Goal: Task Accomplishment & Management: Use online tool/utility

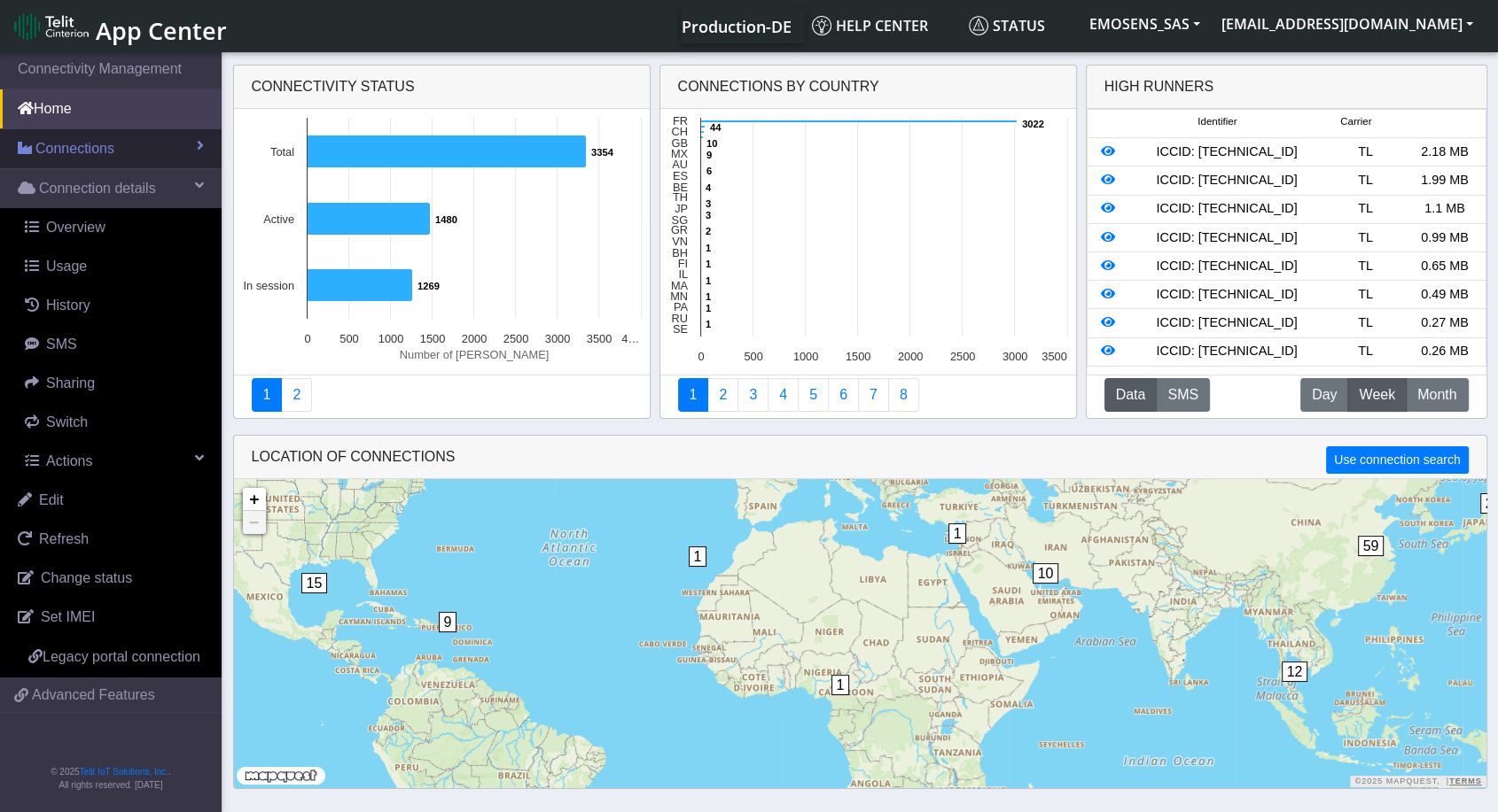
click at [66, 157] on span "Connections" at bounding box center [75, 148] width 79 height 21
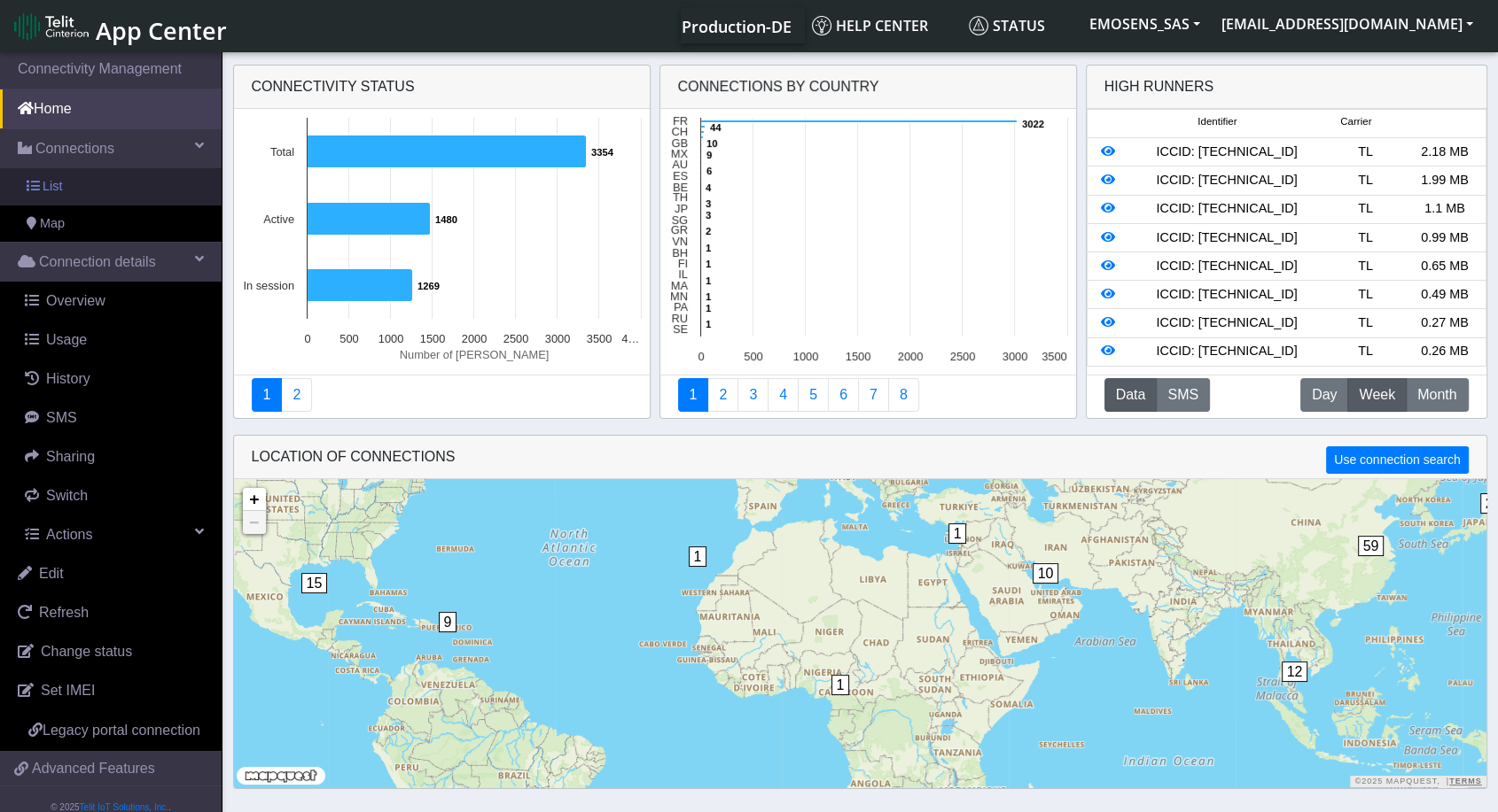
click at [77, 188] on link "List" at bounding box center [110, 187] width 221 height 37
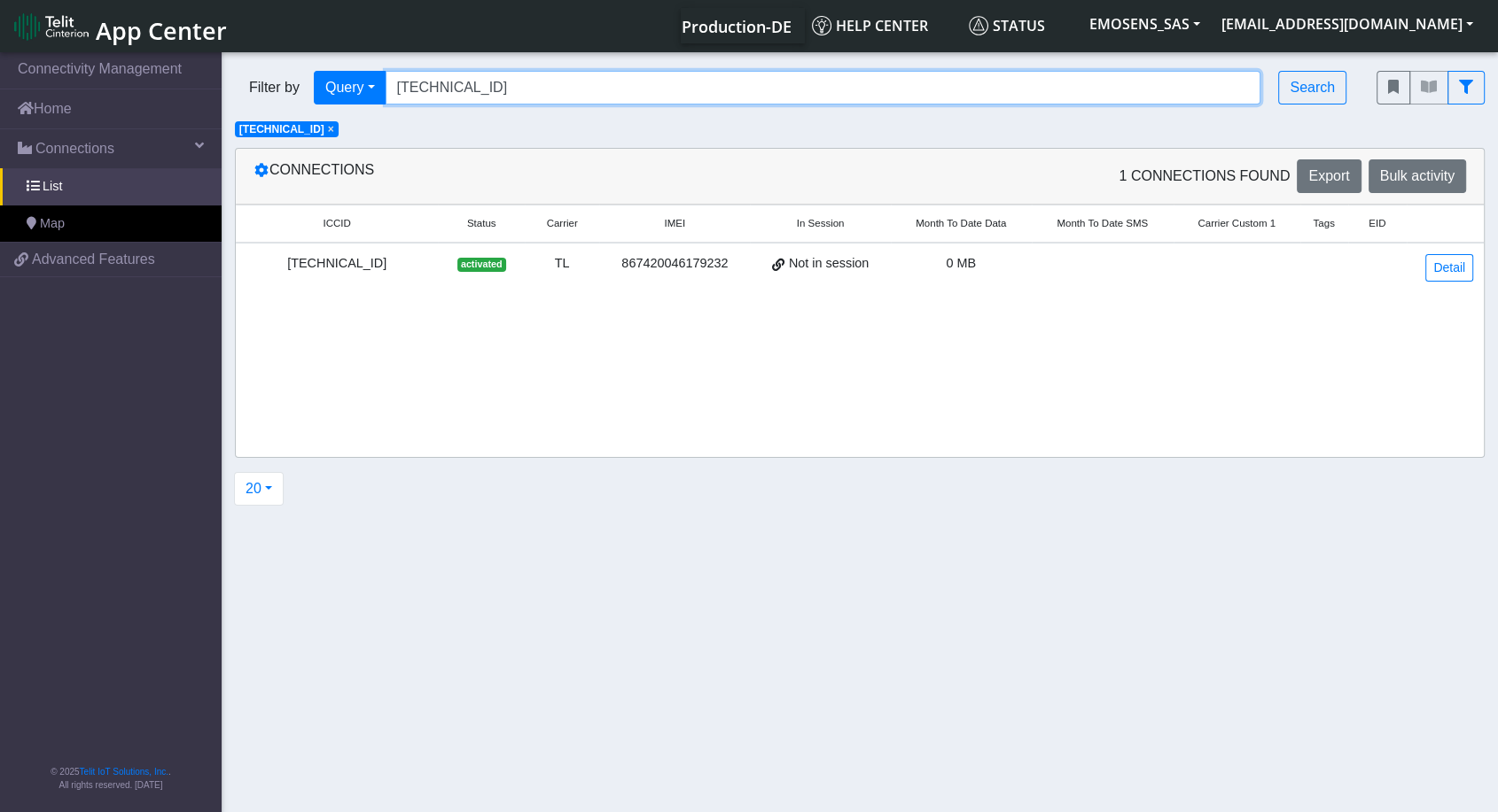
click at [498, 82] on input "[TECHNICAL_ID]" at bounding box center [823, 87] width 876 height 34
paste input "426"
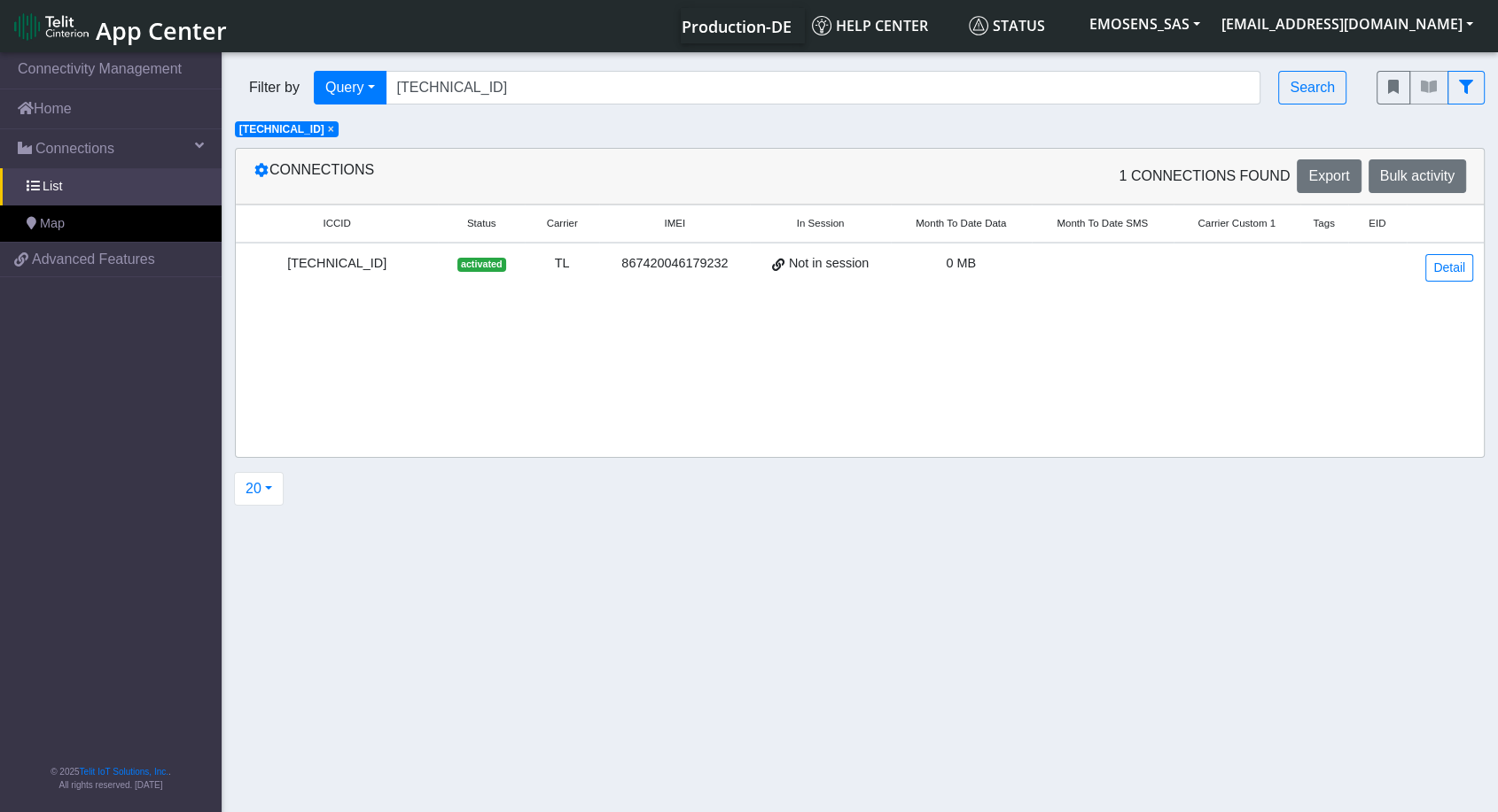
click at [334, 127] on span "×" at bounding box center [331, 129] width 6 height 13
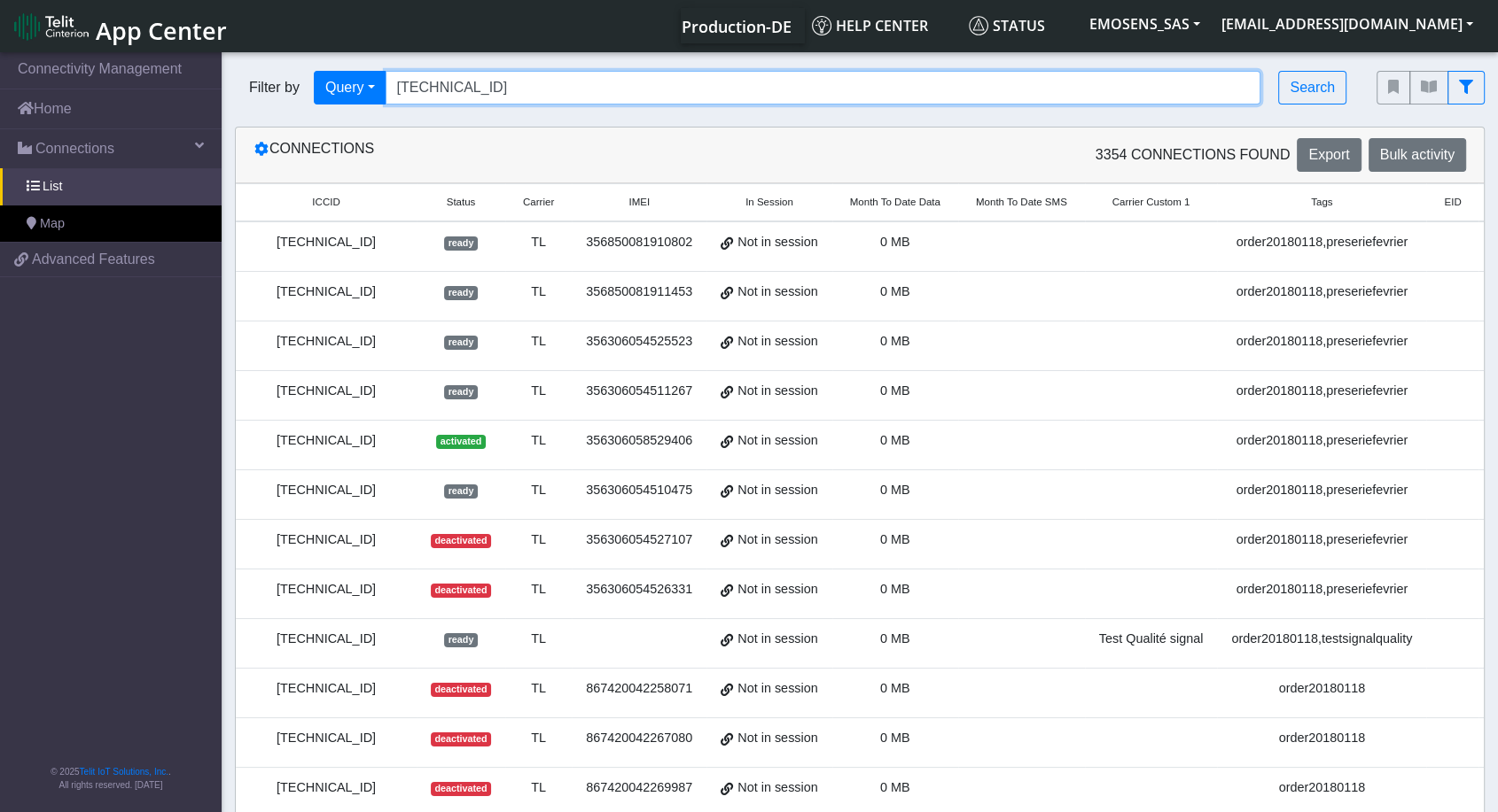
click at [633, 86] on input "[TECHNICAL_ID]" at bounding box center [823, 87] width 876 height 34
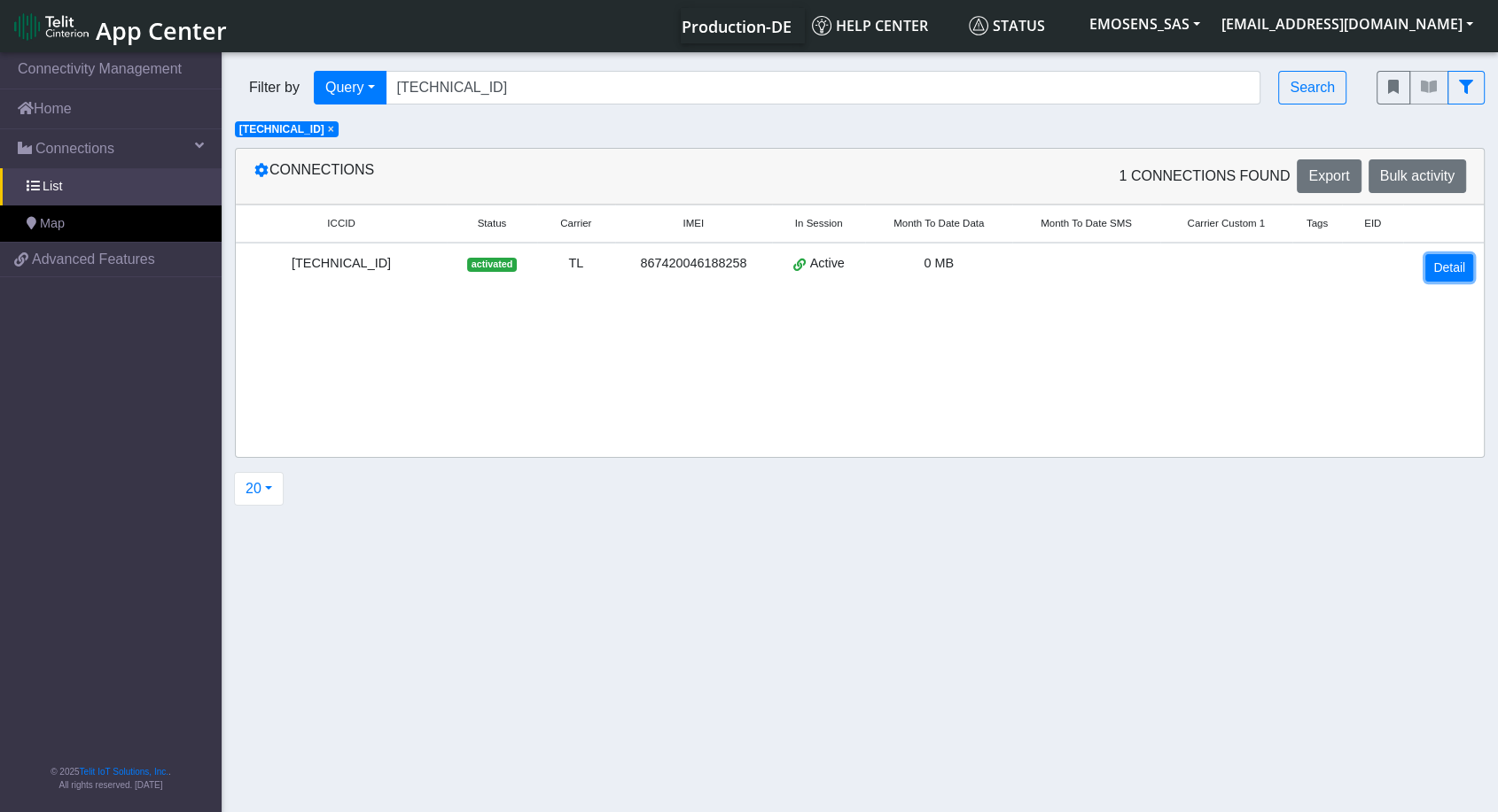
click at [1454, 266] on link "Detail" at bounding box center [1449, 268] width 48 height 27
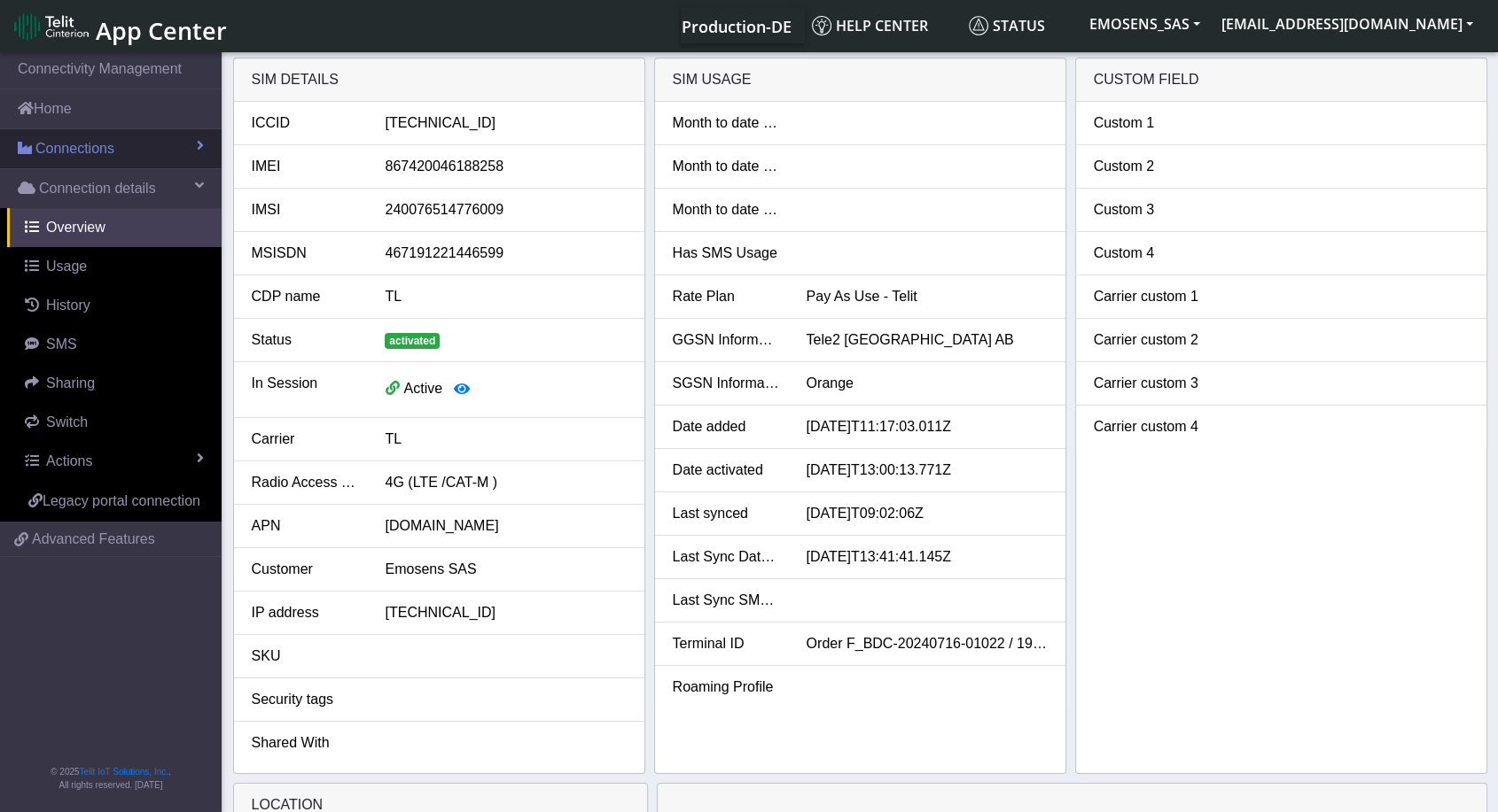
click at [84, 153] on span "Connections" at bounding box center [75, 148] width 79 height 21
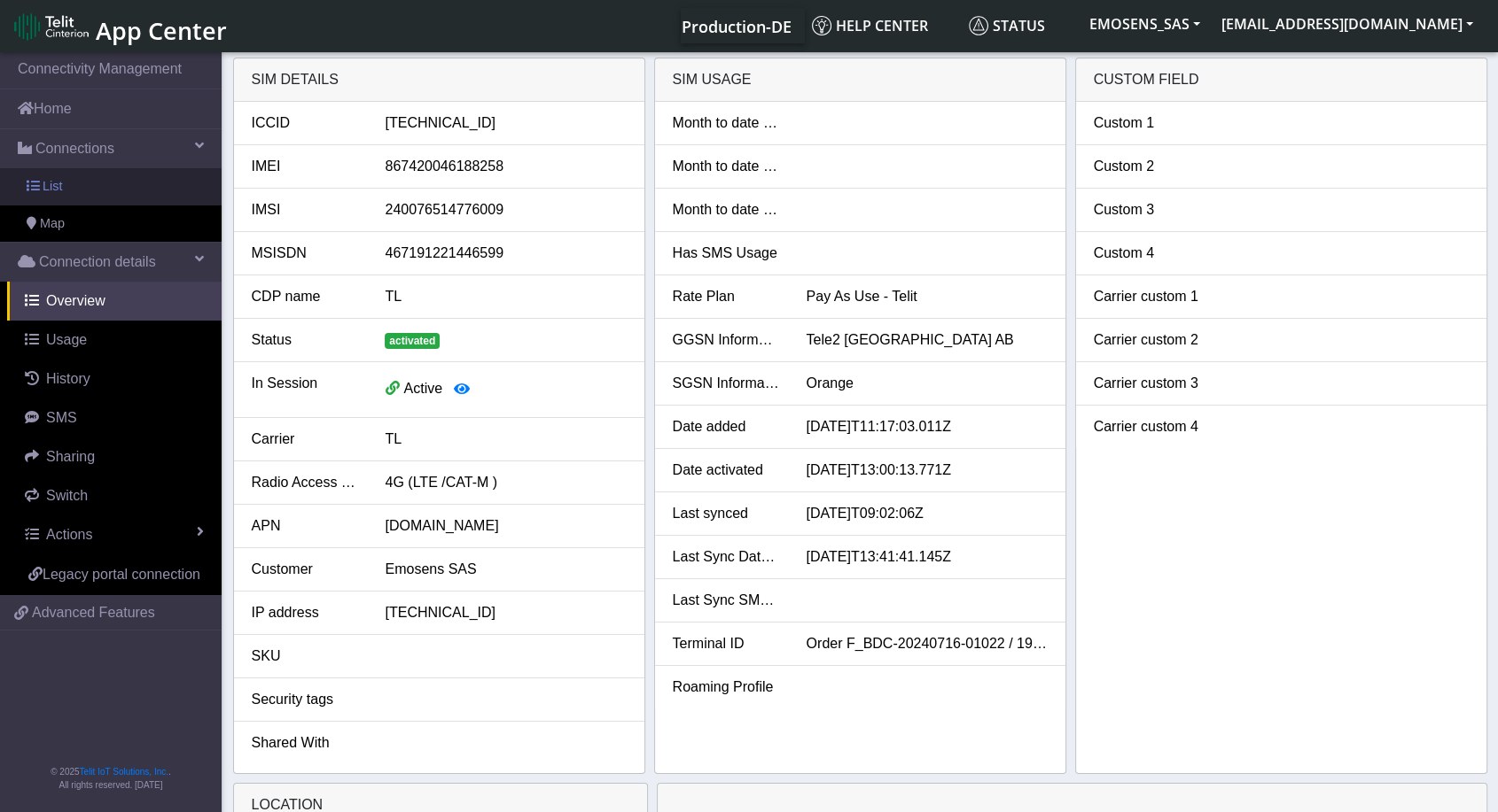
click at [87, 194] on link "List" at bounding box center [110, 187] width 221 height 37
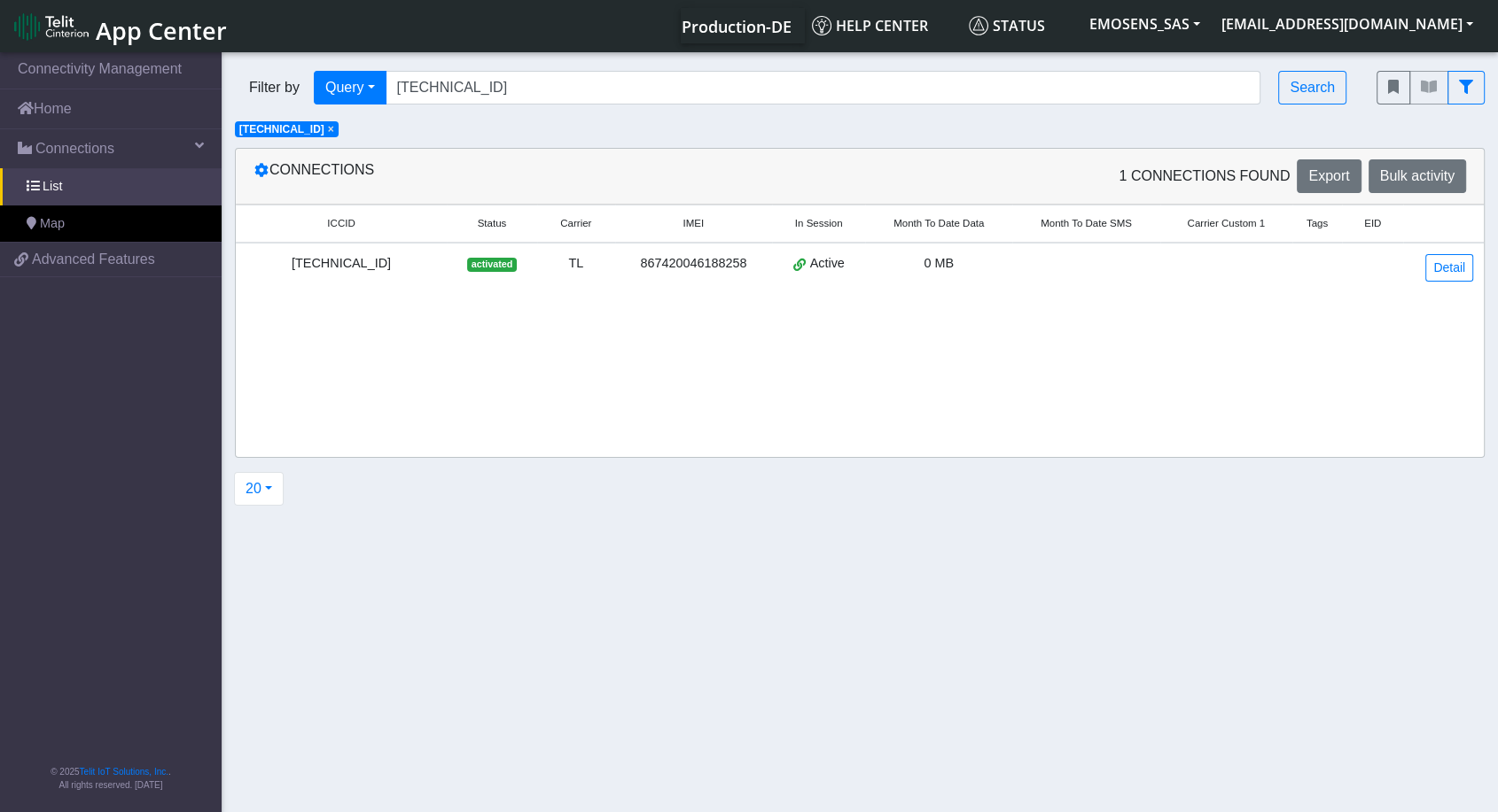
click at [334, 134] on span "×" at bounding box center [331, 129] width 6 height 13
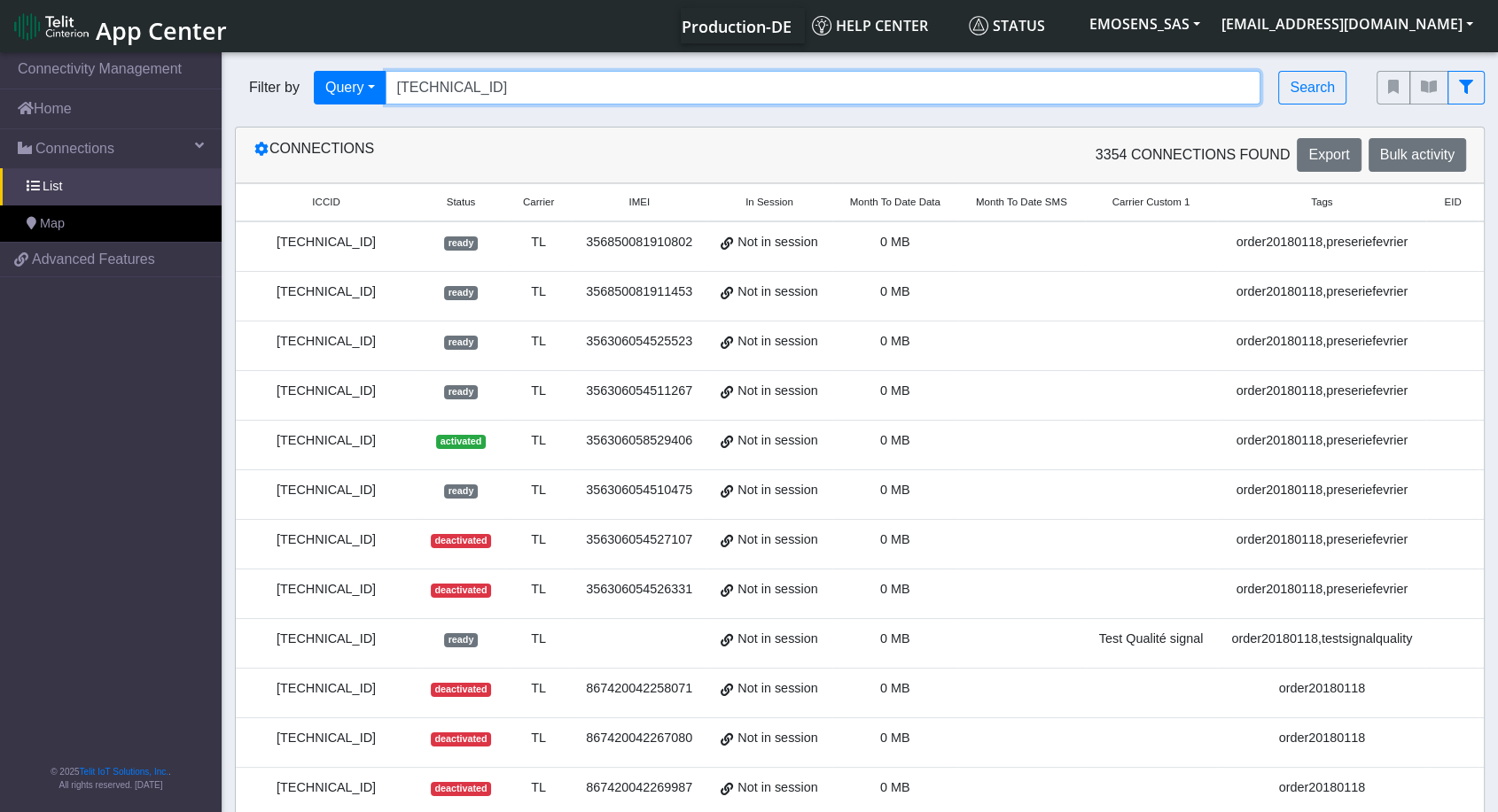
drag, startPoint x: 603, startPoint y: 85, endPoint x: 290, endPoint y: 85, distance: 313.0
click at [295, 85] on div "Filter by Query Query In Session Not connected Tags Country Operator [TECHNICAL…" at bounding box center [792, 87] width 1115 height 34
paste input "517"
type input "[TECHNICAL_ID]"
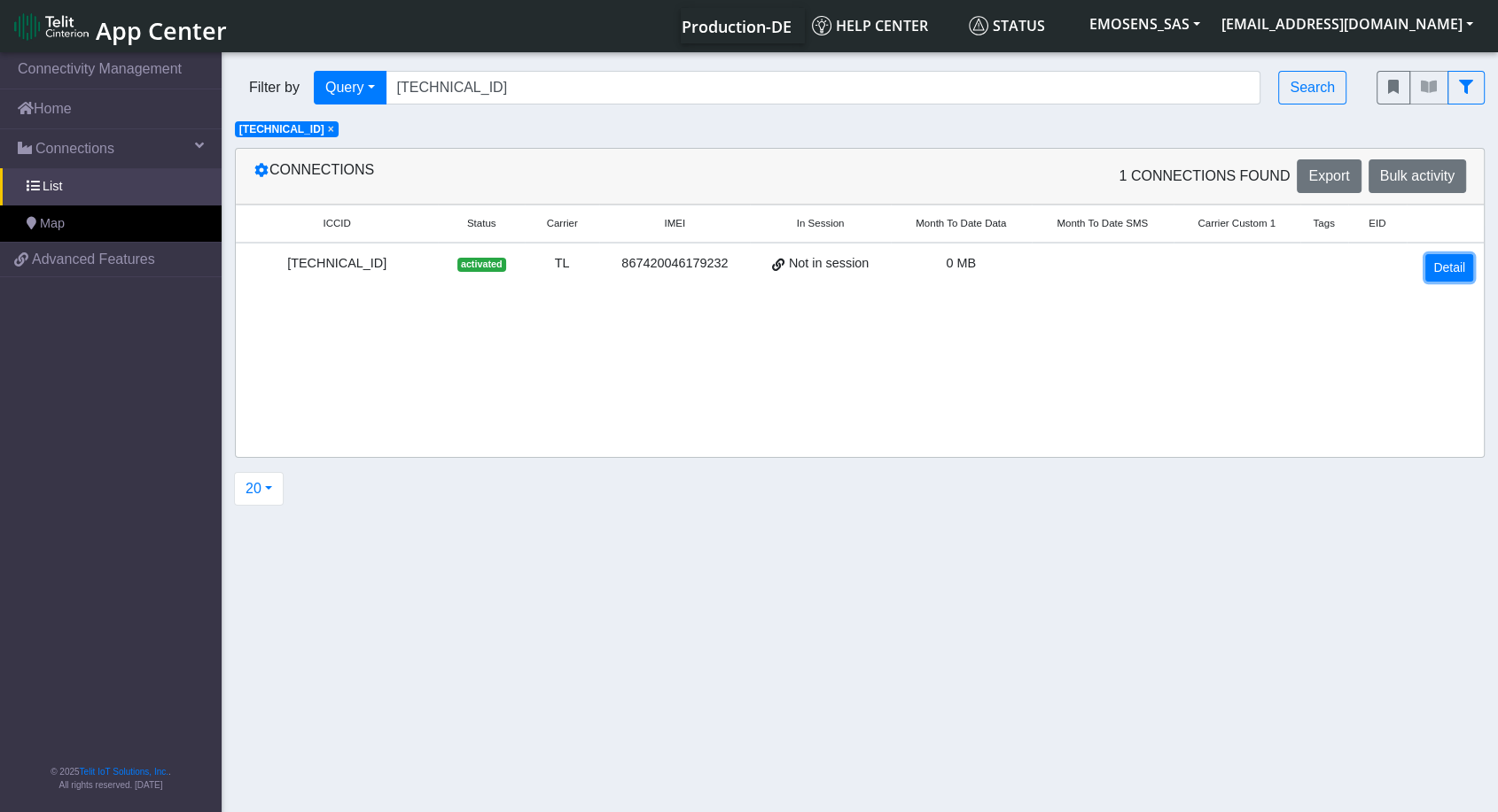
click at [1452, 265] on link "Detail" at bounding box center [1449, 268] width 48 height 27
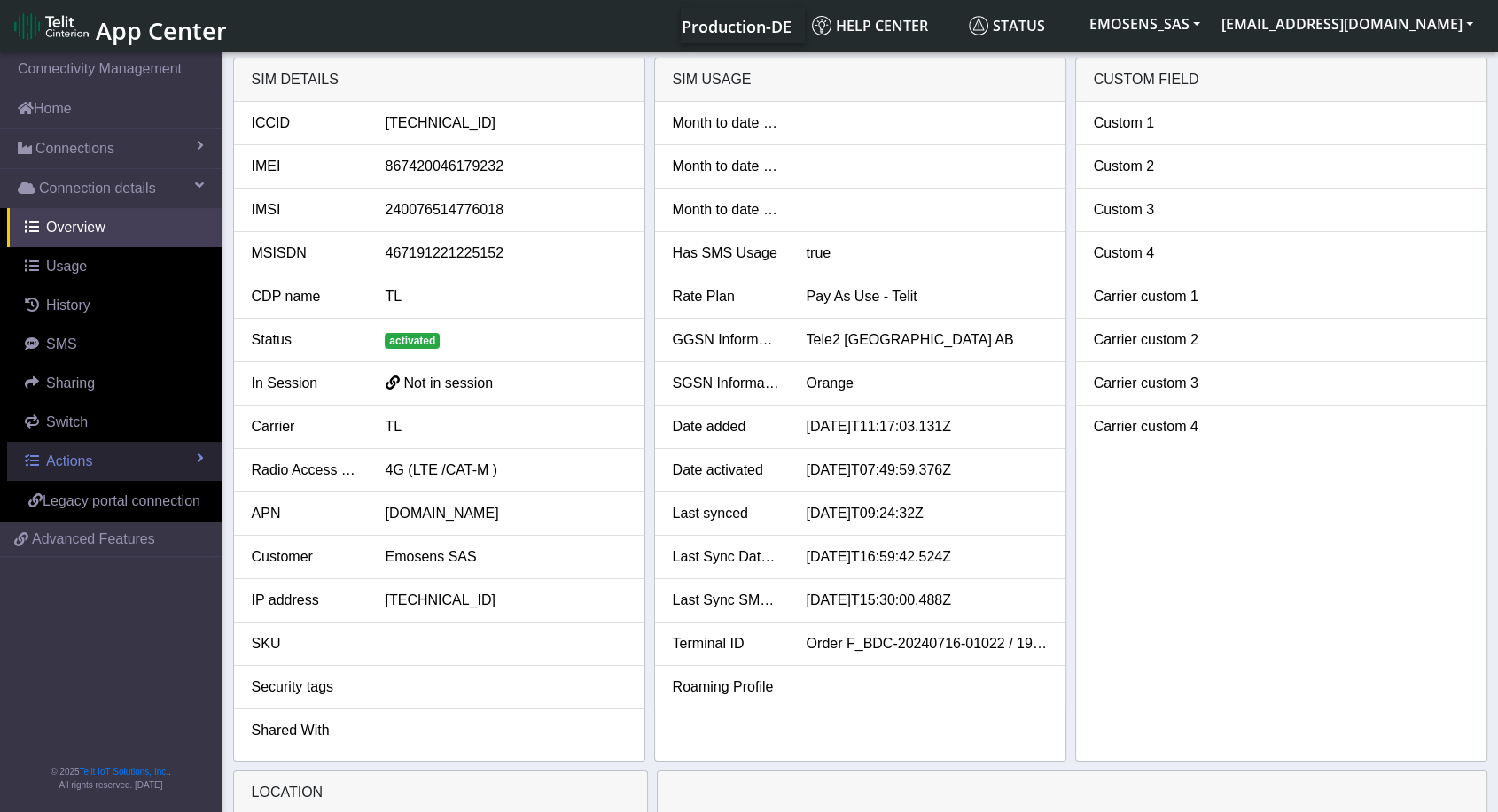
click at [76, 455] on span "Actions" at bounding box center [69, 461] width 46 height 15
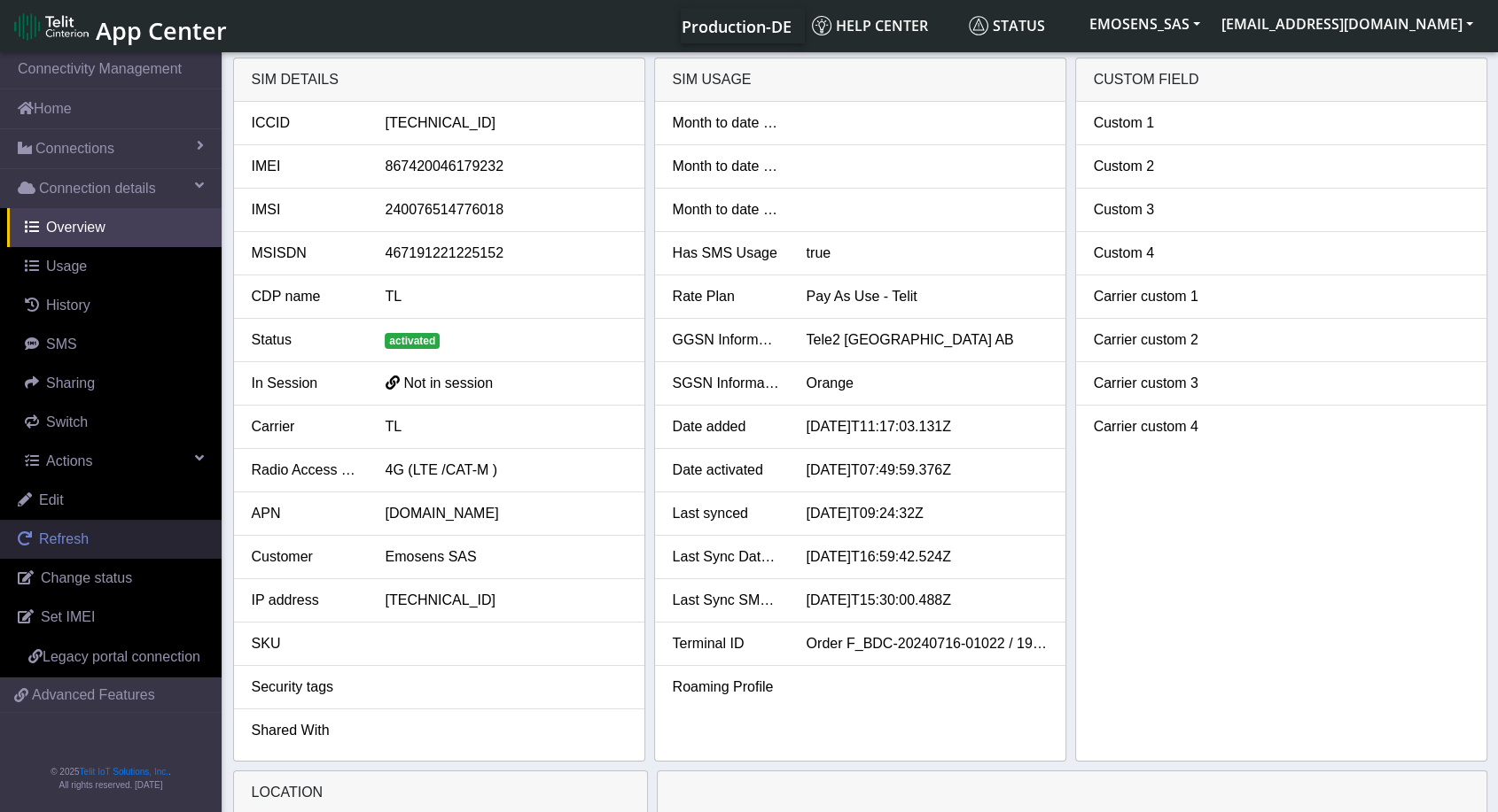
click at [66, 539] on span "Refresh" at bounding box center [64, 539] width 50 height 15
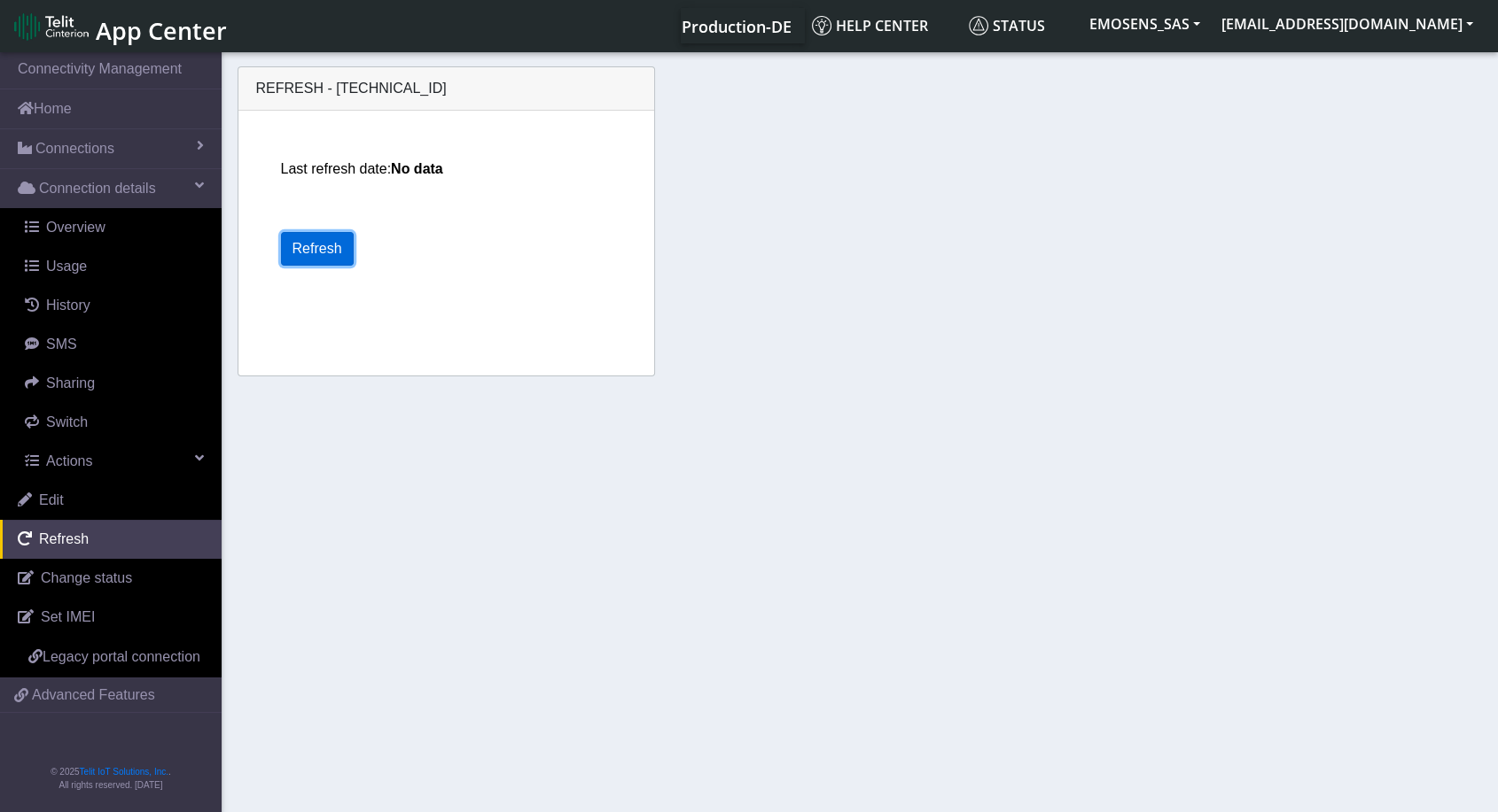
click at [313, 253] on button "Refresh" at bounding box center [318, 249] width 73 height 34
